Goal: Task Accomplishment & Management: Use online tool/utility

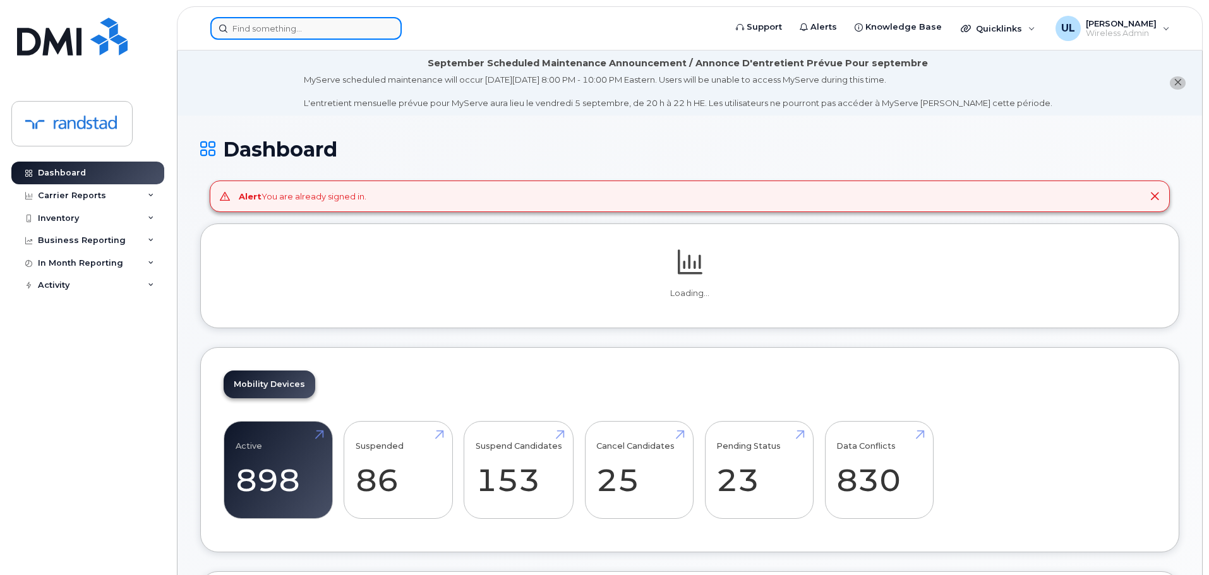
click at [357, 37] on input at bounding box center [305, 28] width 191 height 23
paste input "[PERSON_NAME]"
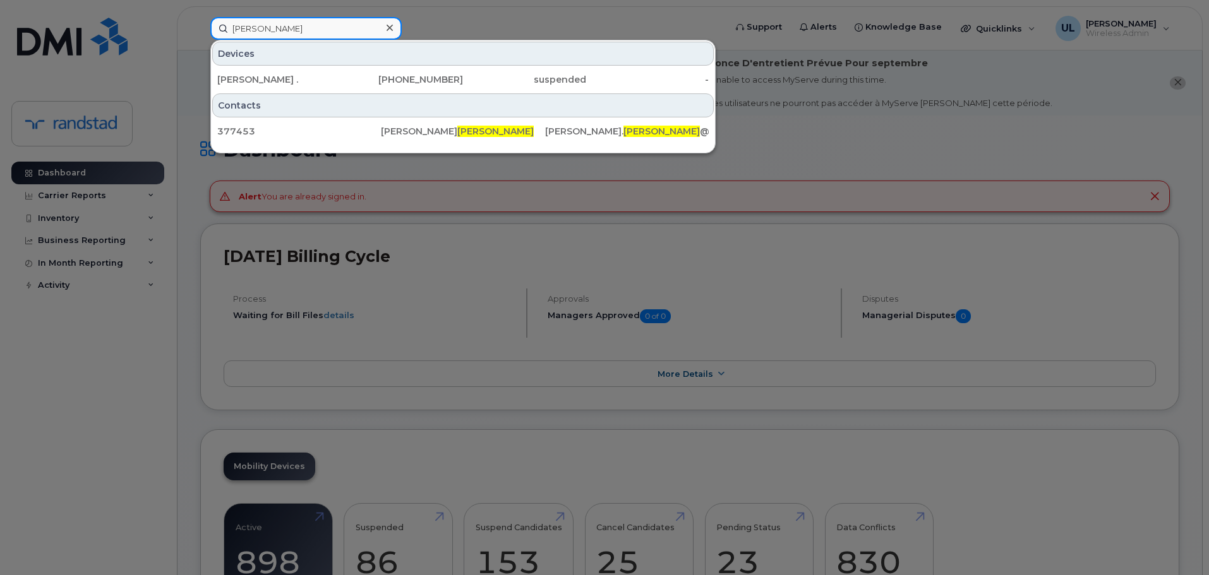
type input "[PERSON_NAME]"
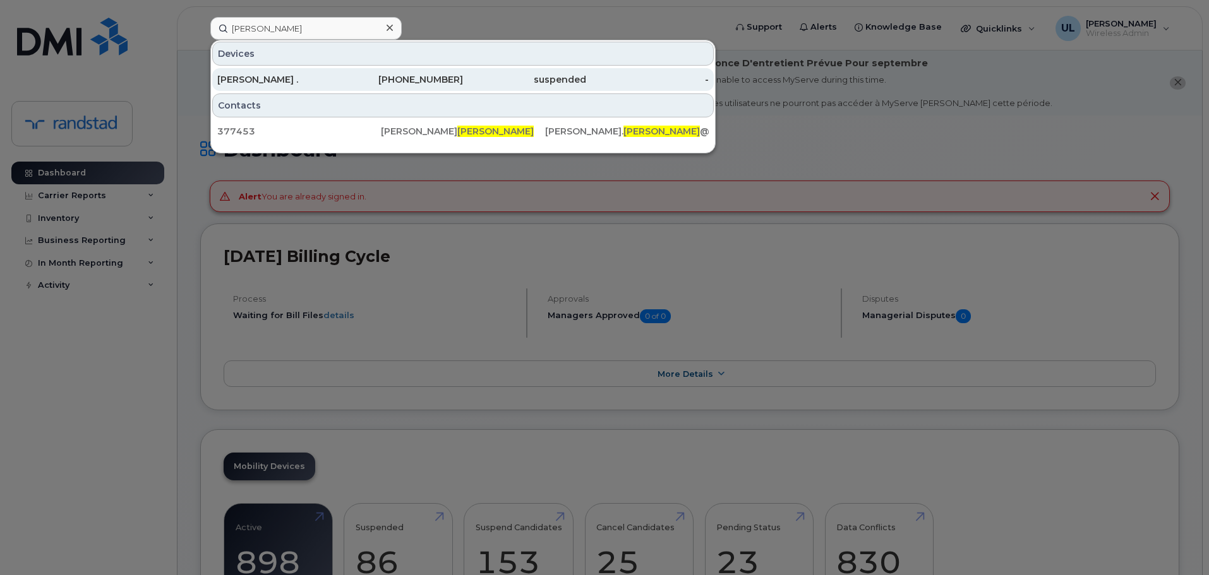
drag, startPoint x: 342, startPoint y: 80, endPoint x: 668, endPoint y: 85, distance: 325.9
click at [342, 80] on div "[PHONE_NUMBER]" at bounding box center [401, 79] width 123 height 13
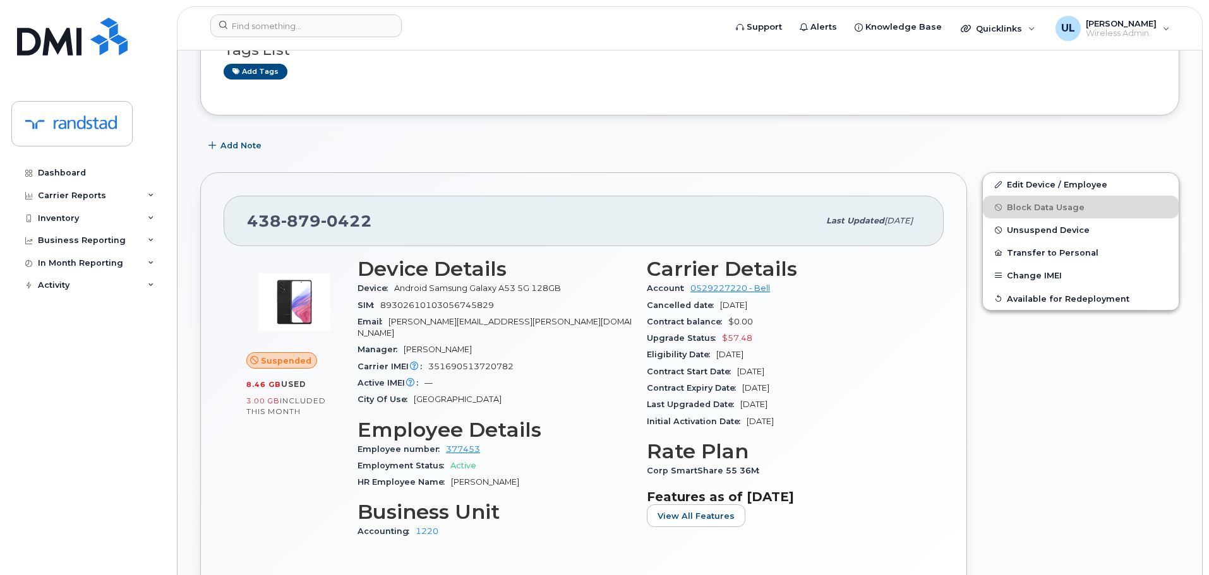
scroll to position [189, 0]
drag, startPoint x: 414, startPoint y: 282, endPoint x: 524, endPoint y: 283, distance: 109.3
click at [524, 283] on div "Device Android Samsung Galaxy A53 5G 128GB" at bounding box center [494, 288] width 274 height 16
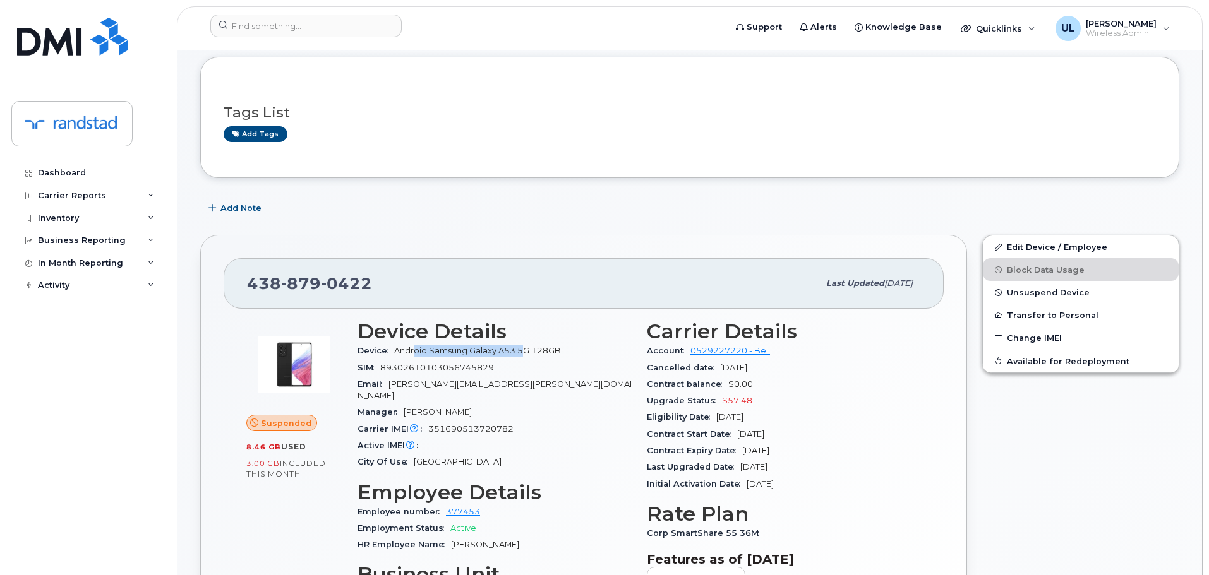
scroll to position [253, 0]
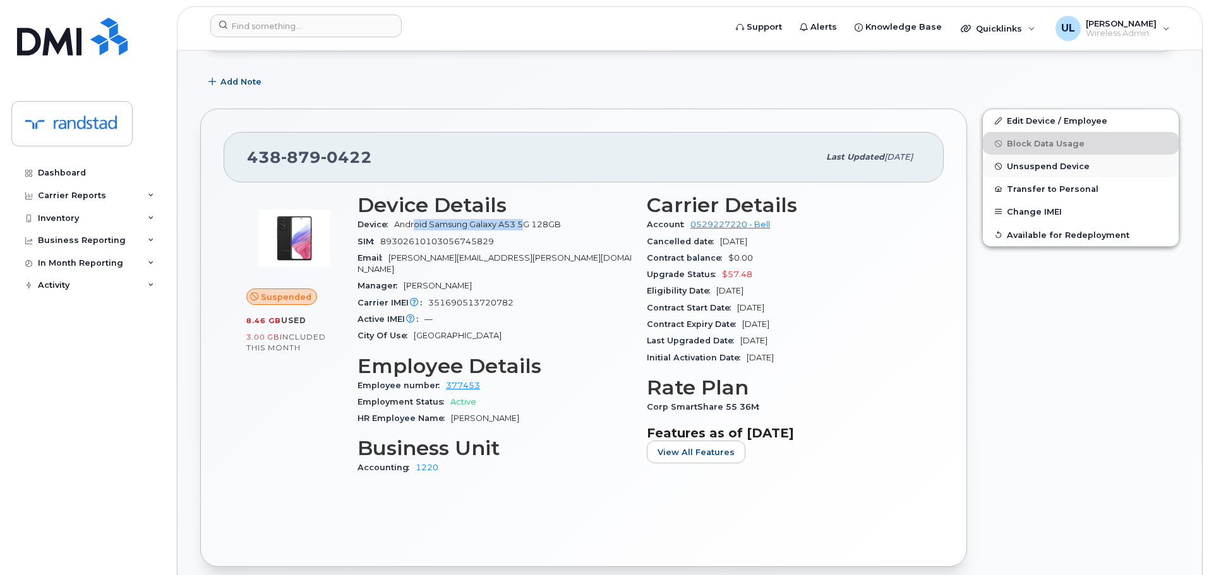
click at [1024, 172] on button "Unsuspend Device" at bounding box center [1081, 166] width 196 height 23
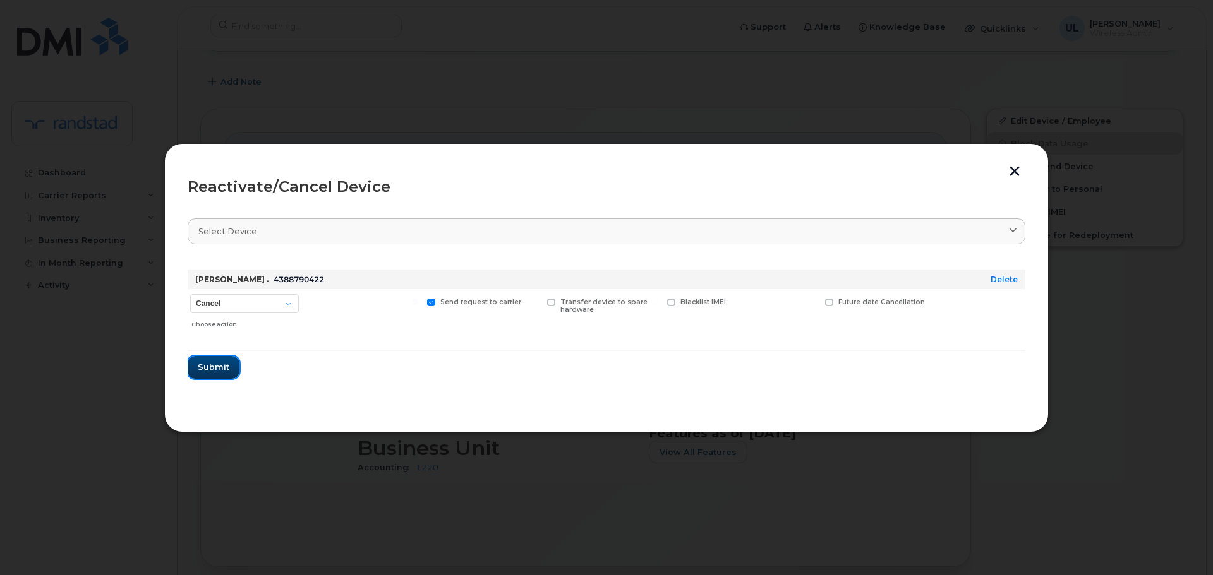
click at [221, 370] on span "Submit" at bounding box center [214, 367] width 32 height 12
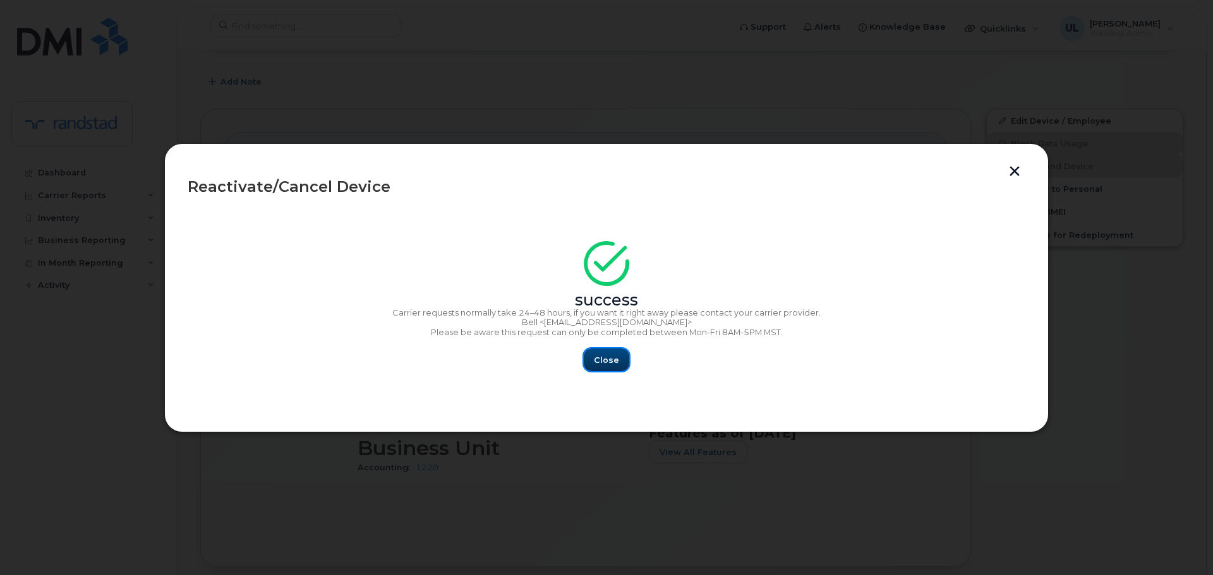
click at [610, 361] on span "Close" at bounding box center [606, 360] width 25 height 12
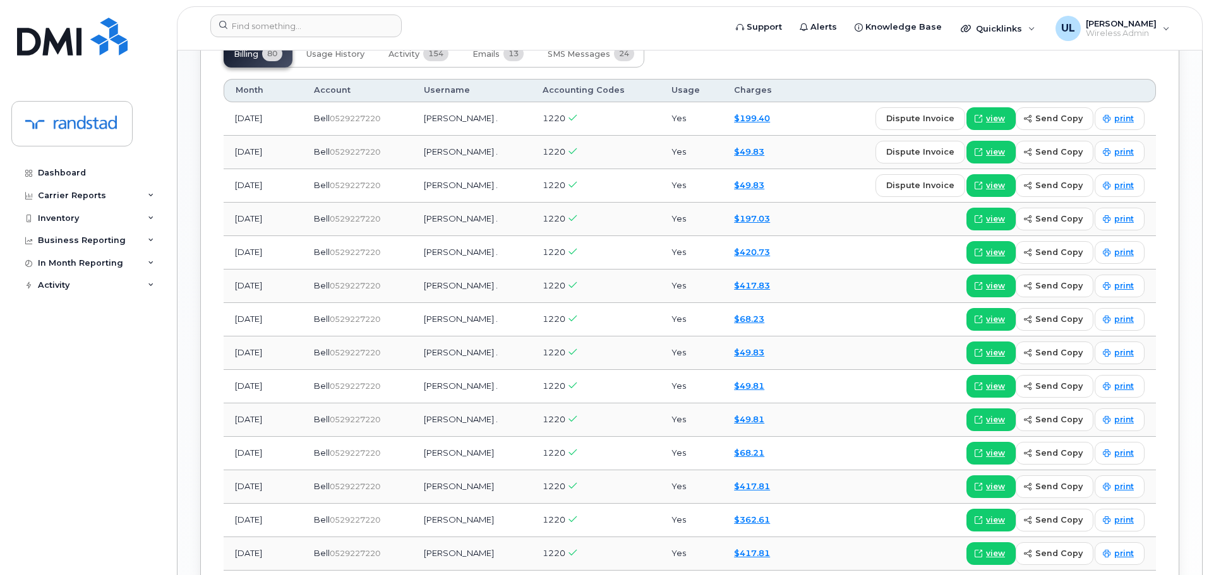
scroll to position [1137, 0]
